Goal: Task Accomplishment & Management: Complete application form

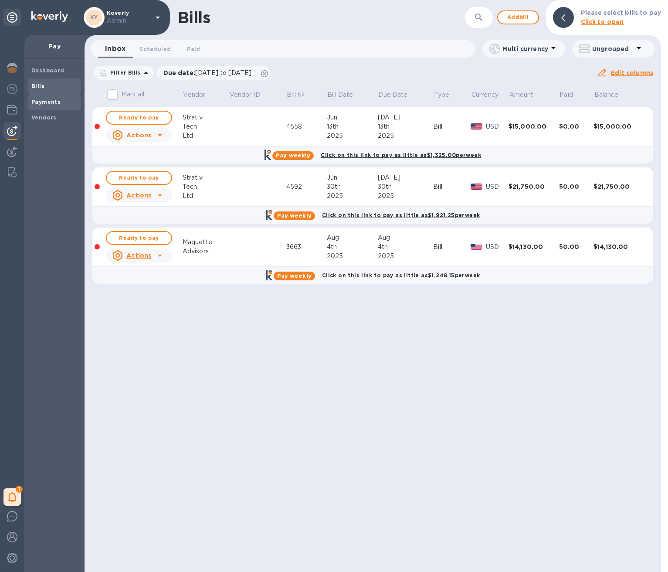
click at [42, 100] on b "Payments" at bounding box center [45, 101] width 29 height 7
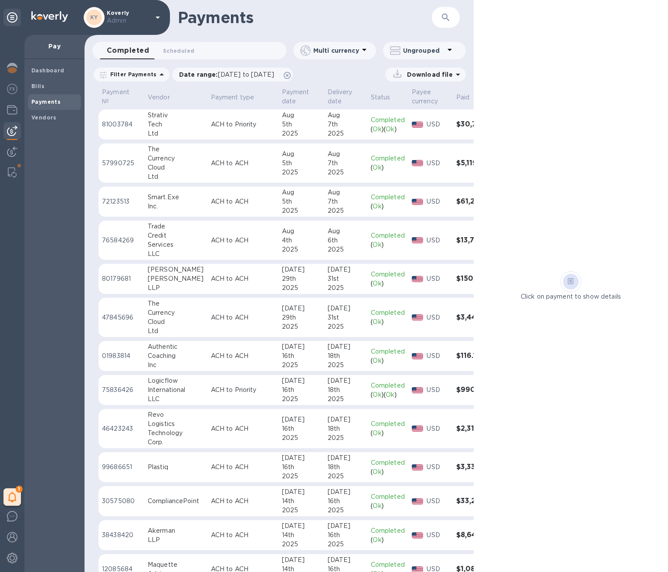
click at [453, 18] on button "button" at bounding box center [445, 17] width 21 height 21
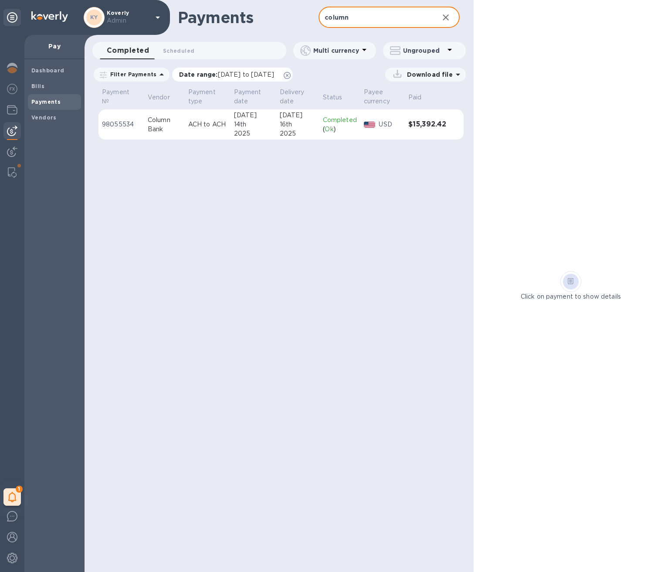
type input "column"
click at [291, 75] on icon at bounding box center [287, 75] width 7 height 7
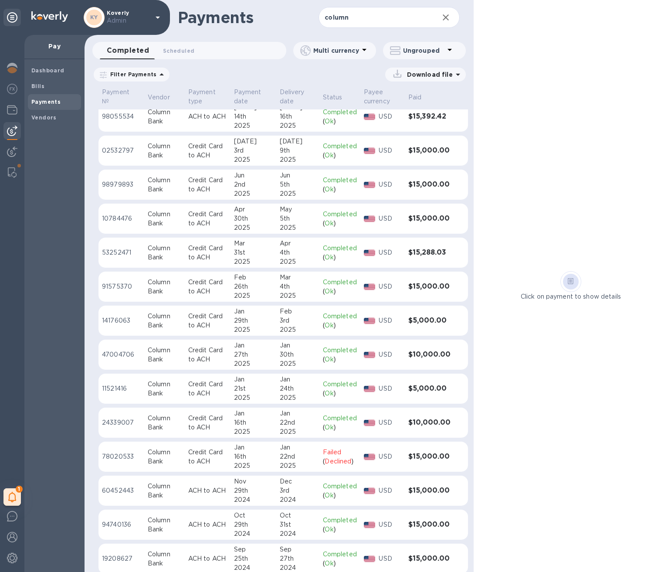
scroll to position [11, 0]
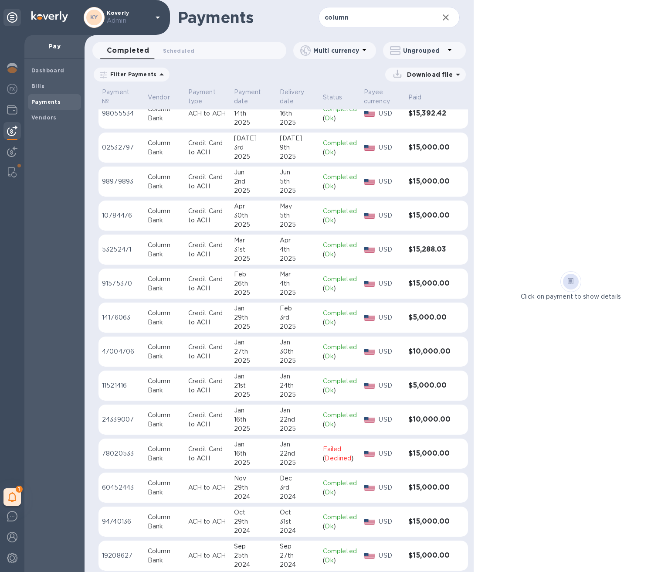
click at [305, 418] on div "22nd" at bounding box center [298, 419] width 36 height 9
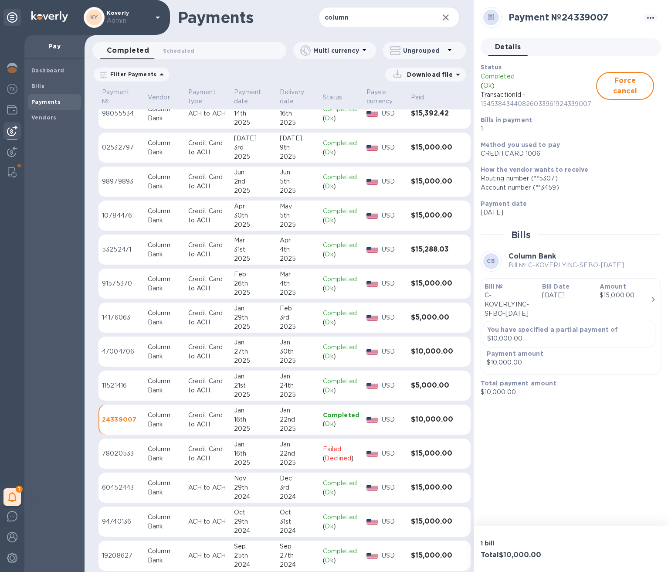
click at [318, 390] on td "[DATE]" at bounding box center [297, 385] width 43 height 31
click at [323, 347] on p "Completed" at bounding box center [341, 346] width 37 height 9
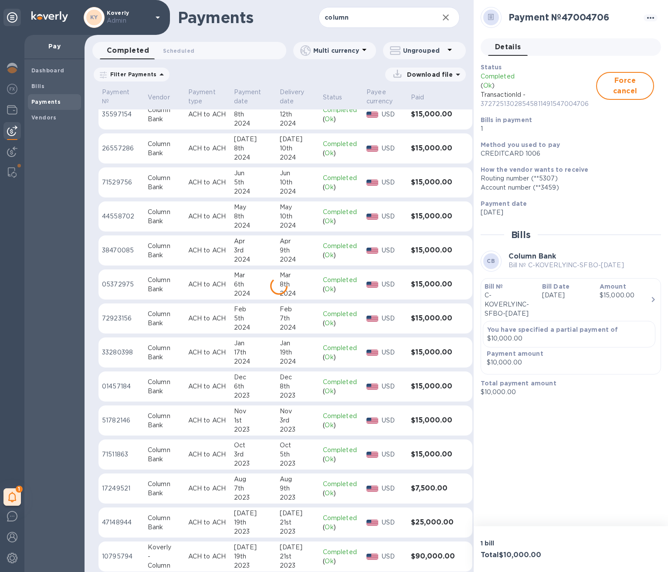
scroll to position [490, 0]
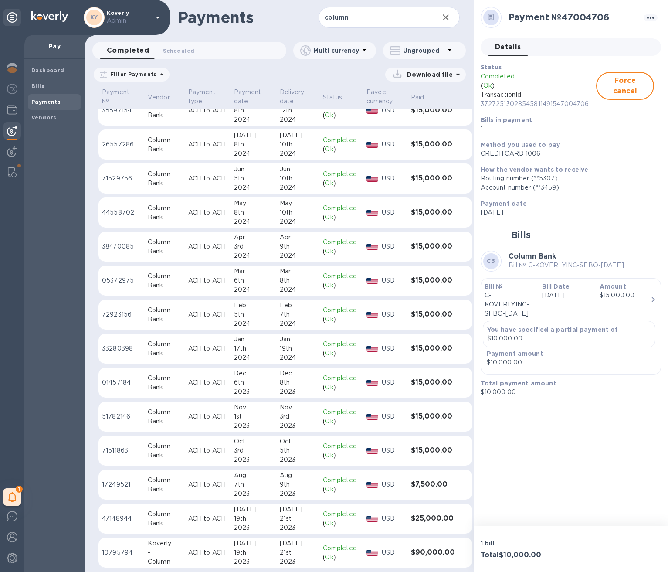
click at [299, 383] on div "8th" at bounding box center [298, 382] width 36 height 9
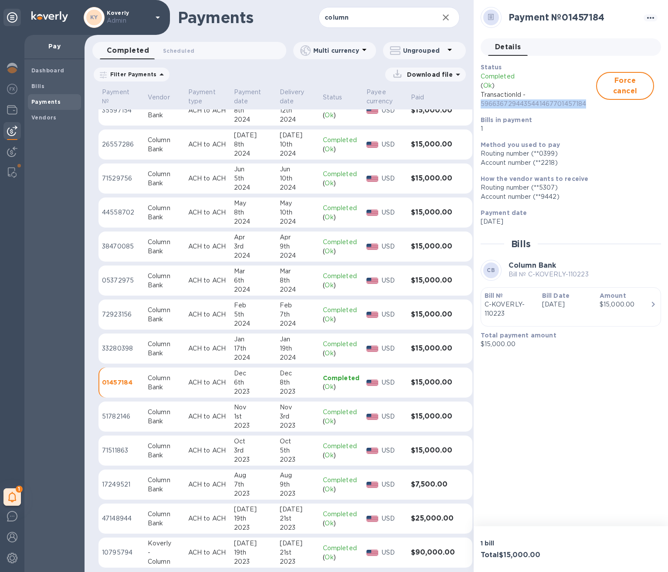
drag, startPoint x: 588, startPoint y: 105, endPoint x: 481, endPoint y: 108, distance: 106.8
click at [481, 108] on p "5966367294435441467701457184" at bounding box center [539, 103] width 116 height 9
copy p "5966367294435441467701457184"
click at [302, 345] on div "19th" at bounding box center [298, 348] width 36 height 9
click at [557, 102] on p "64465247794284849141433280398" at bounding box center [539, 103] width 116 height 9
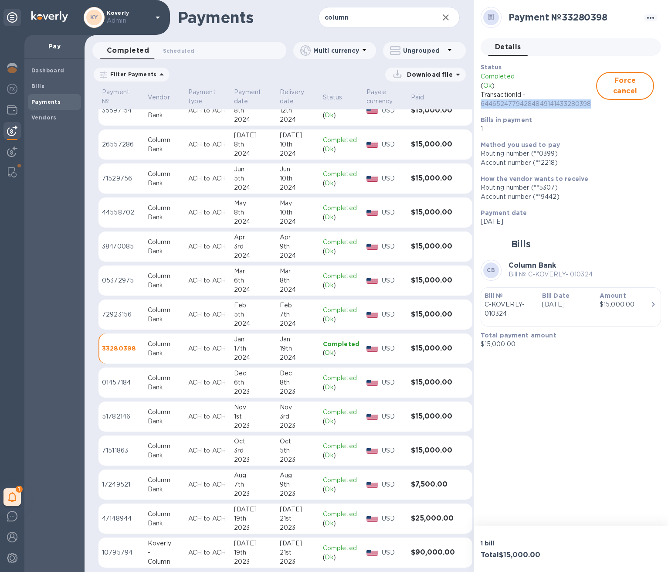
drag, startPoint x: 591, startPoint y: 104, endPoint x: 479, endPoint y: 106, distance: 112.0
click at [479, 106] on div "Status Completed ( Ok ) TransactionId - 64465247794284849141433280398 Force can…" at bounding box center [567, 98] width 180 height 78
copy p "64465247794284849141433280398"
click at [44, 86] on span "Bills" at bounding box center [54, 86] width 46 height 9
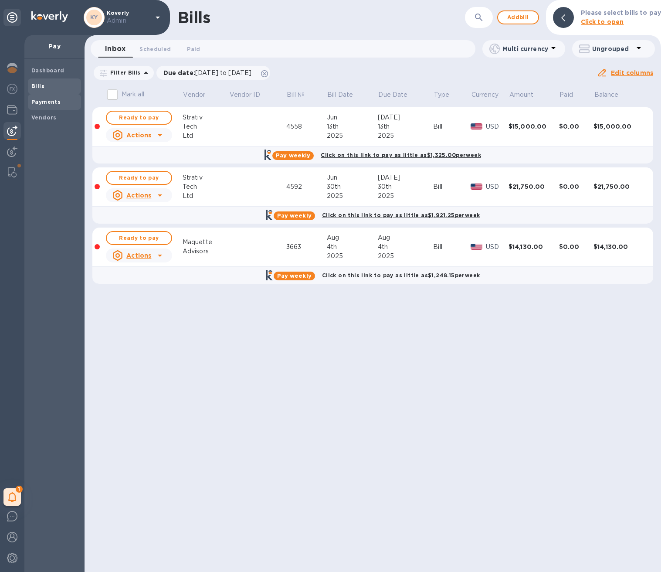
click at [61, 100] on span "Payments" at bounding box center [54, 102] width 46 height 9
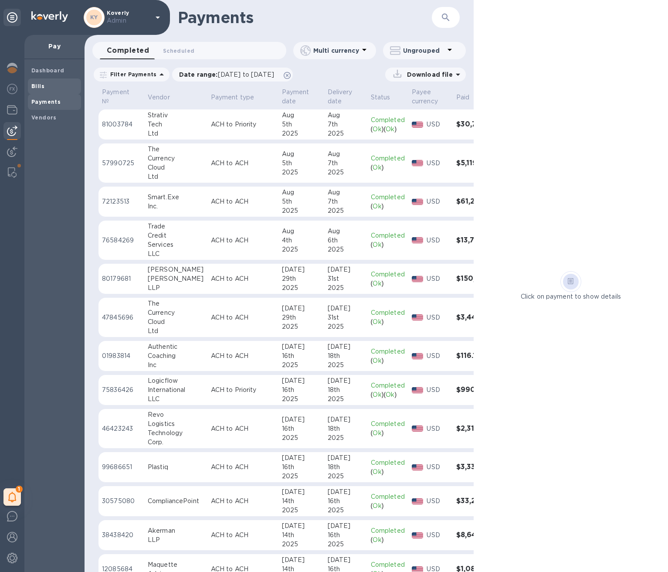
click at [50, 87] on span "Bills" at bounding box center [54, 86] width 46 height 9
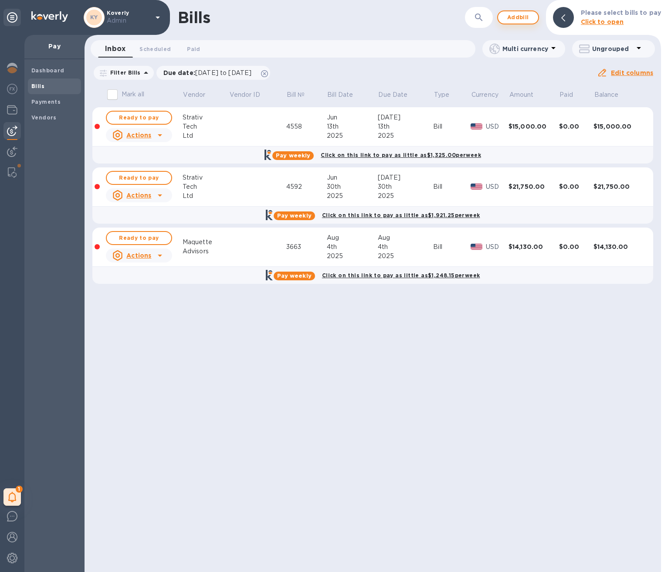
click at [520, 17] on span "Add bill" at bounding box center [518, 17] width 26 height 10
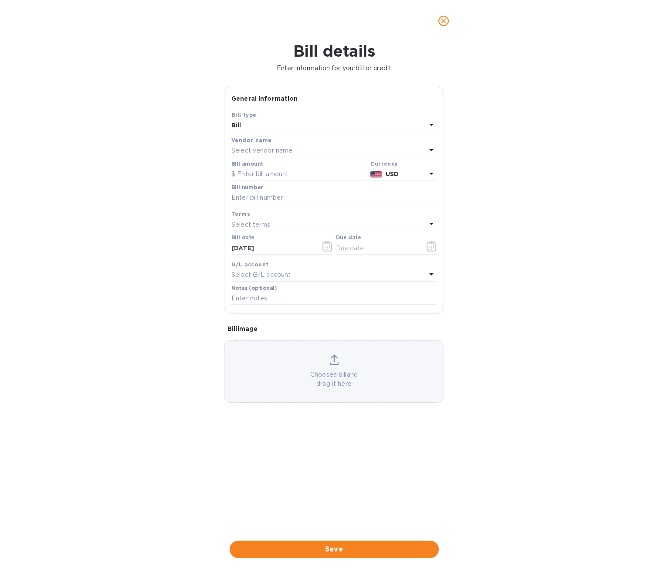
click at [248, 152] on p "Select vendor name" at bounding box center [261, 150] width 61 height 9
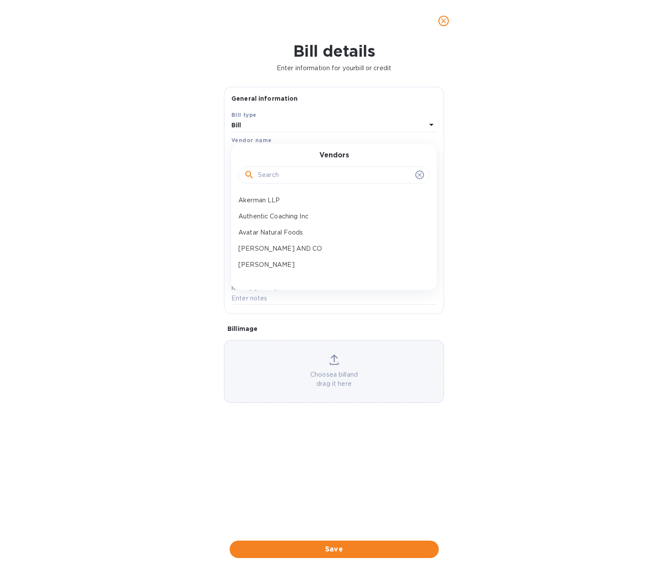
click at [256, 172] on div at bounding box center [334, 175] width 180 height 13
type input "colu"
click at [244, 197] on p "Column Bank" at bounding box center [330, 200] width 184 height 9
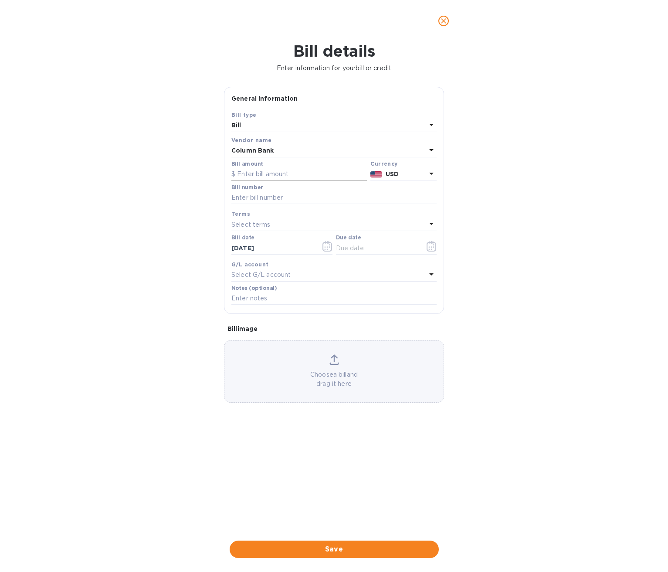
click at [251, 172] on input "text" at bounding box center [299, 174] width 136 height 13
paste input "6,774.19"
type input "6,774.19"
click at [244, 195] on input "text" at bounding box center [333, 197] width 205 height 13
paste input "C-KOVERLYINC-SFBO-JULY12025"
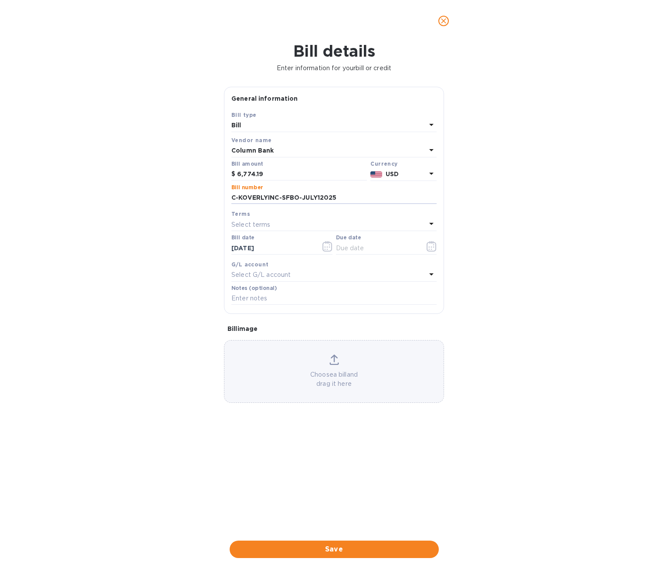
type input "C-KOVERLYINC-SFBO-JULY12025"
click at [258, 223] on p "Select terms" at bounding box center [250, 224] width 39 height 9
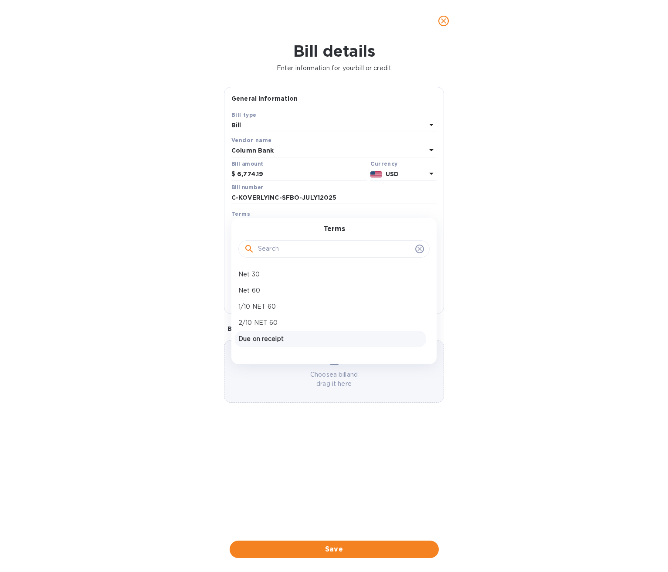
click at [259, 339] on p "Due on receipt" at bounding box center [330, 338] width 184 height 9
type input "[DATE]"
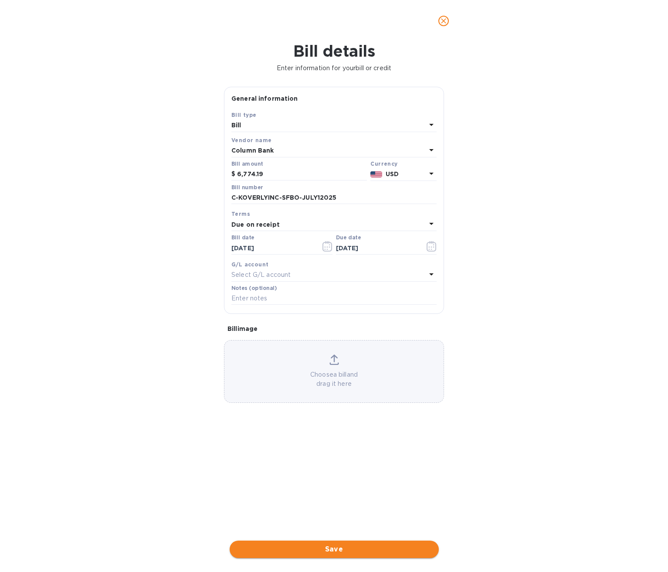
click at [324, 549] on span "Save" at bounding box center [334, 549] width 195 height 10
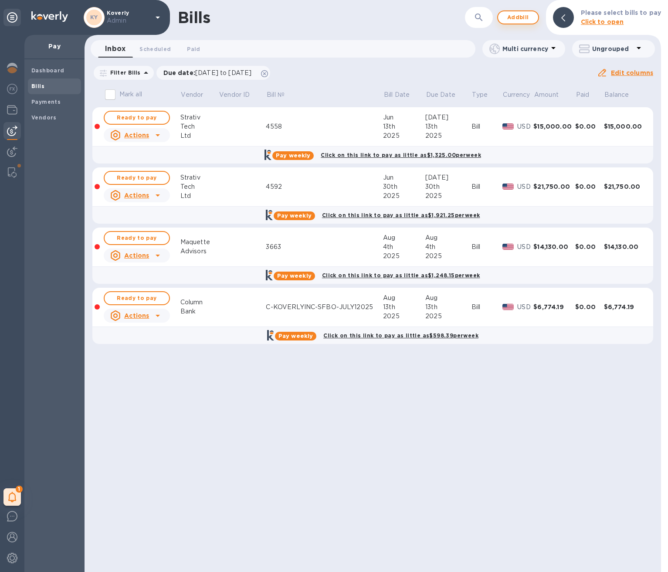
click at [520, 18] on span "Add bill" at bounding box center [518, 17] width 26 height 10
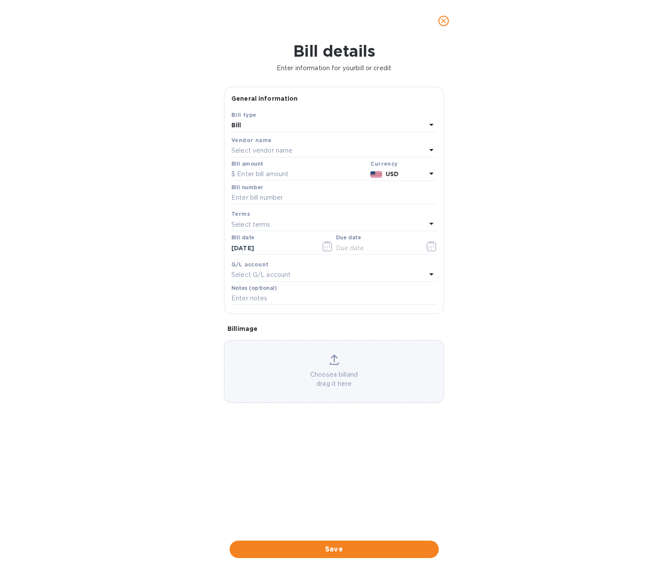
click at [277, 149] on p "Select vendor name" at bounding box center [261, 150] width 61 height 9
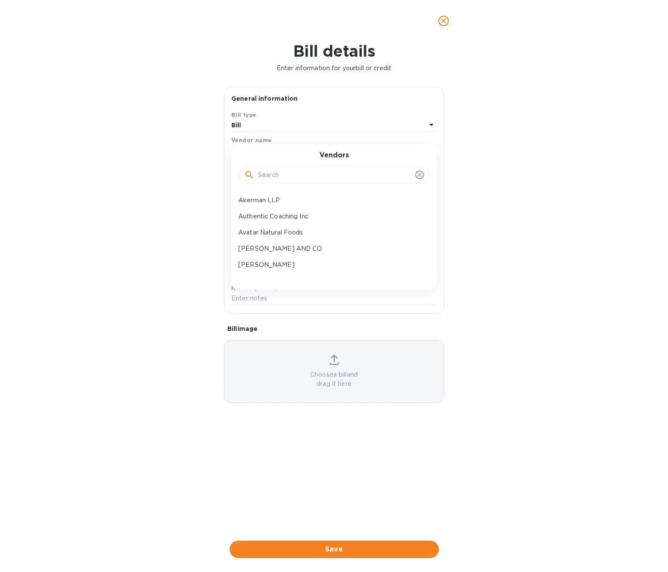
click at [271, 177] on input "text" at bounding box center [335, 175] width 154 height 13
type input "column"
click at [256, 201] on p "Column Bank" at bounding box center [330, 200] width 184 height 9
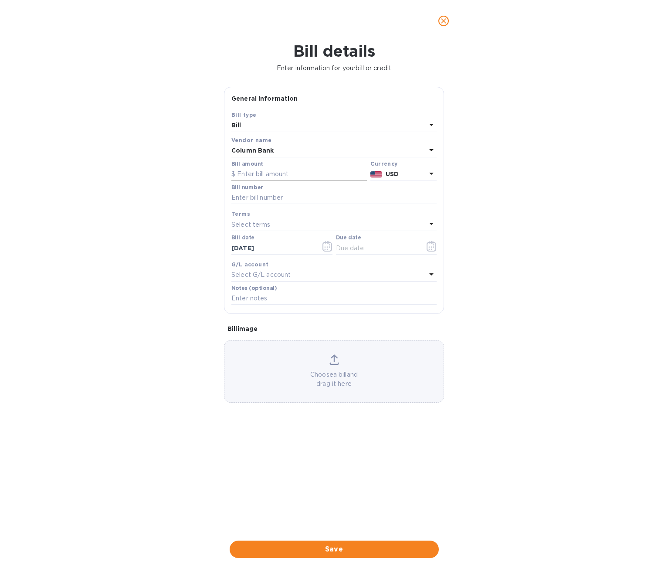
click at [252, 175] on input "text" at bounding box center [299, 174] width 136 height 13
paste input "13,709.68"
type input "13,709.68"
click at [255, 196] on input "text" at bounding box center [333, 197] width 205 height 13
paste input "C-KOVERLYINC-SFBO-JULY22025"
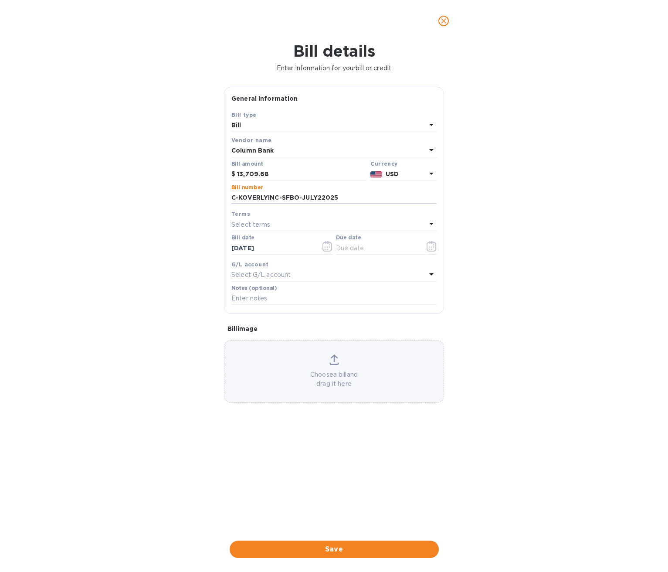
type input "C-KOVERLYINC-SFBO-JULY22025"
click at [257, 227] on p "Select terms" at bounding box center [250, 224] width 39 height 9
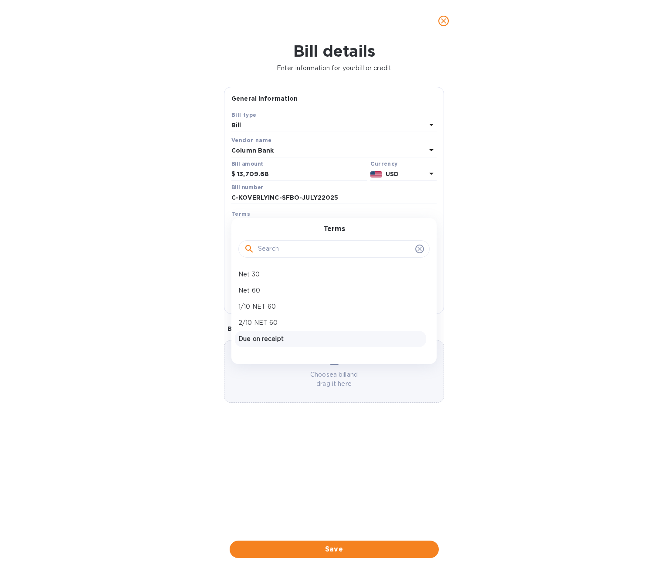
click at [258, 335] on p "Due on receipt" at bounding box center [330, 338] width 184 height 9
type input "[DATE]"
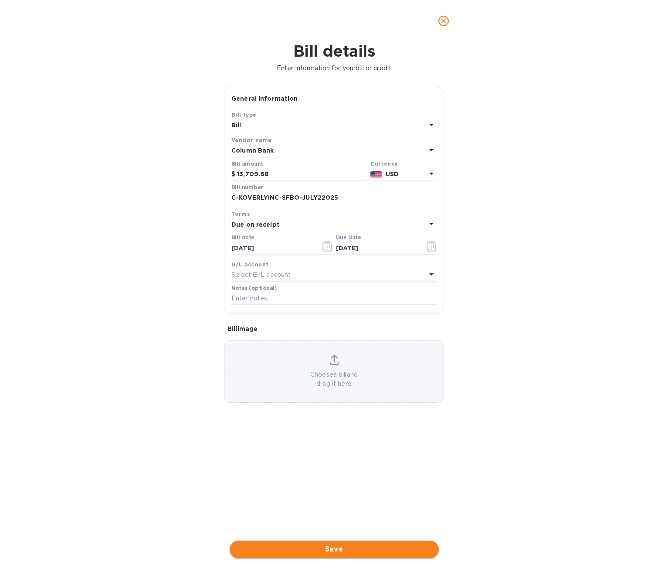
click at [299, 548] on span "Save" at bounding box center [334, 549] width 195 height 10
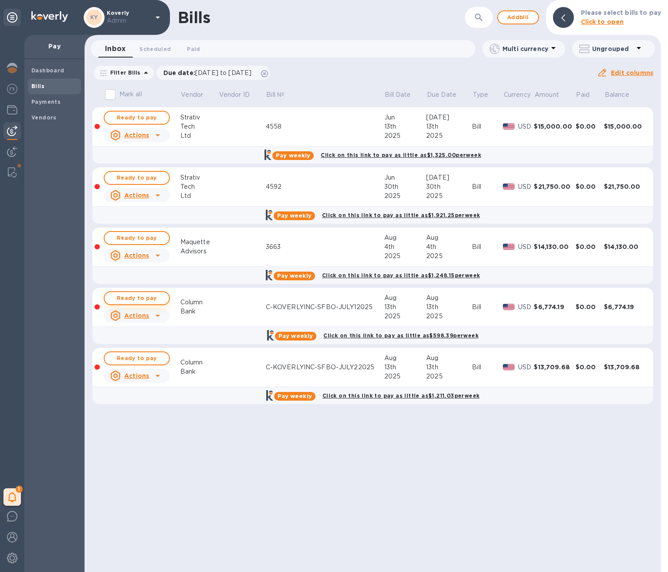
click at [126, 300] on span "Ready to pay" at bounding box center [137, 298] width 51 height 10
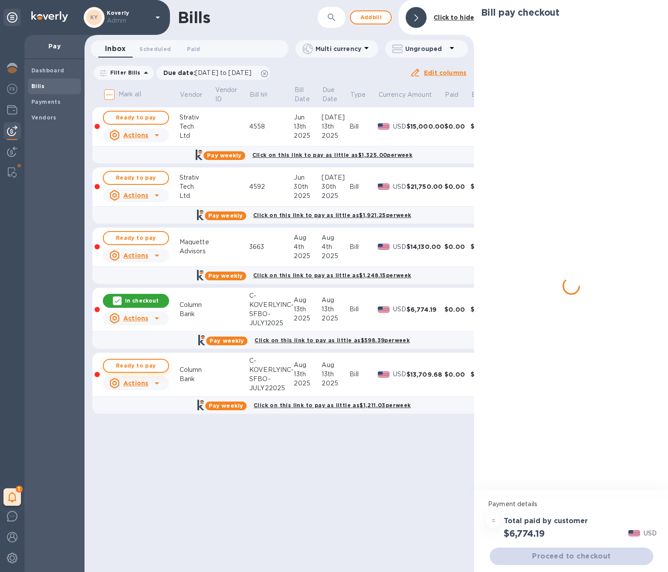
click at [133, 362] on span "Ready to pay" at bounding box center [136, 365] width 51 height 10
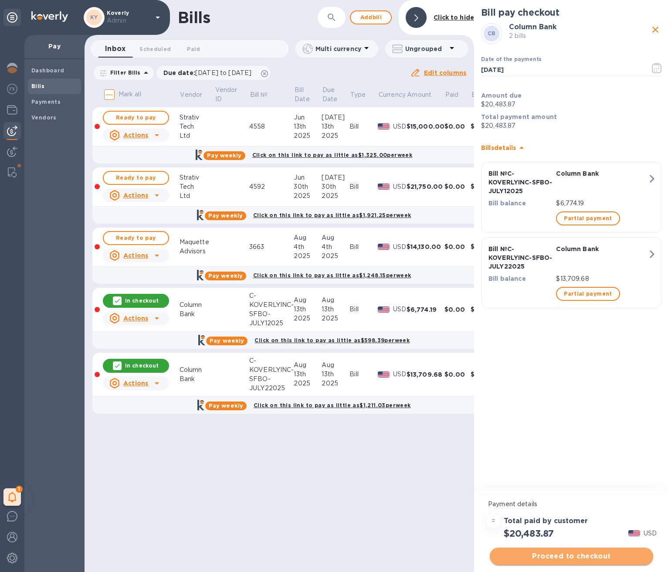
click at [555, 557] on span "Proceed to checkout" at bounding box center [571, 556] width 149 height 10
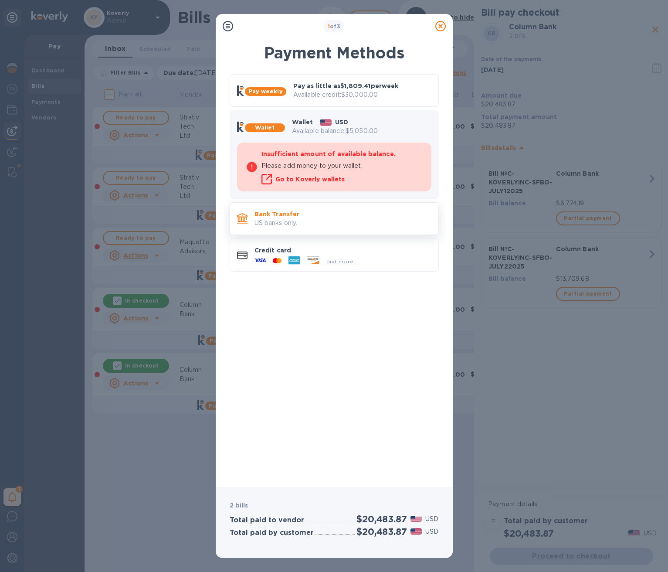
click at [298, 217] on p "Bank Transfer" at bounding box center [342, 214] width 177 height 9
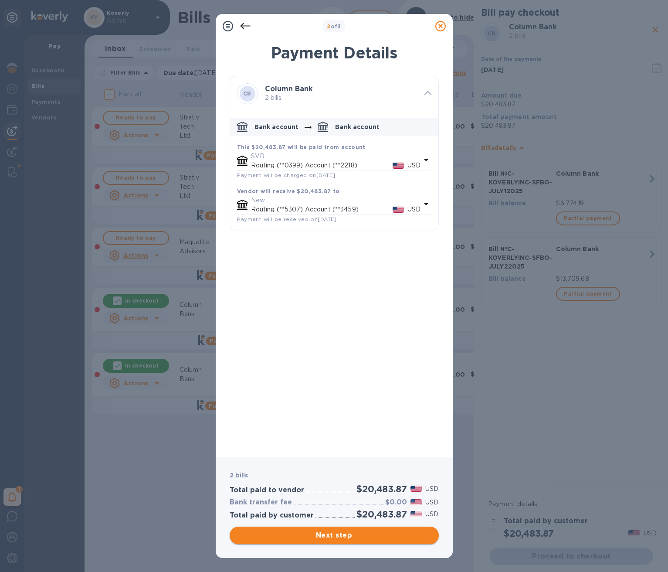
click at [346, 532] on span "Next step" at bounding box center [334, 535] width 195 height 10
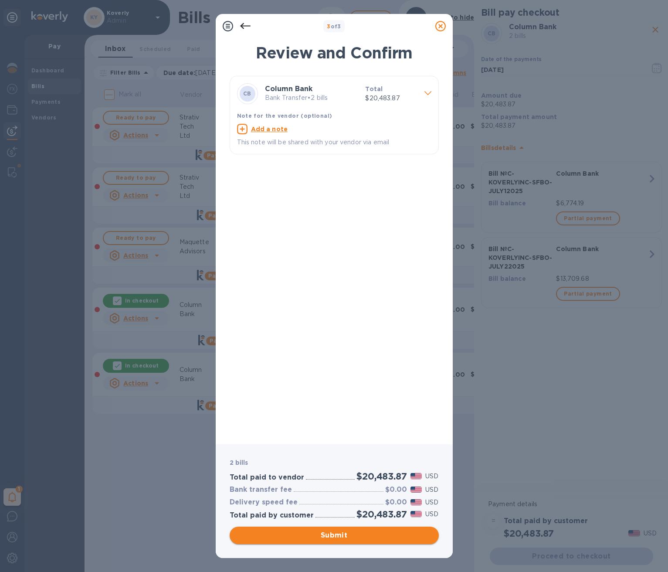
click at [338, 533] on span "Submit" at bounding box center [334, 535] width 195 height 10
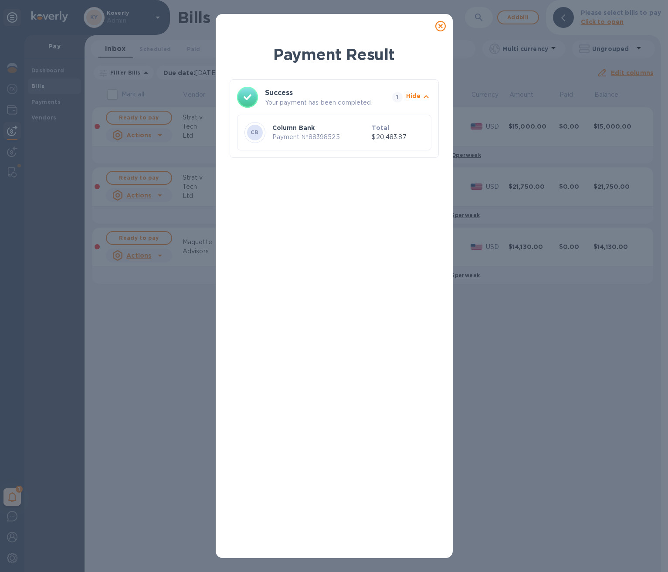
click at [443, 27] on icon at bounding box center [440, 26] width 10 height 10
